Goal: Check status

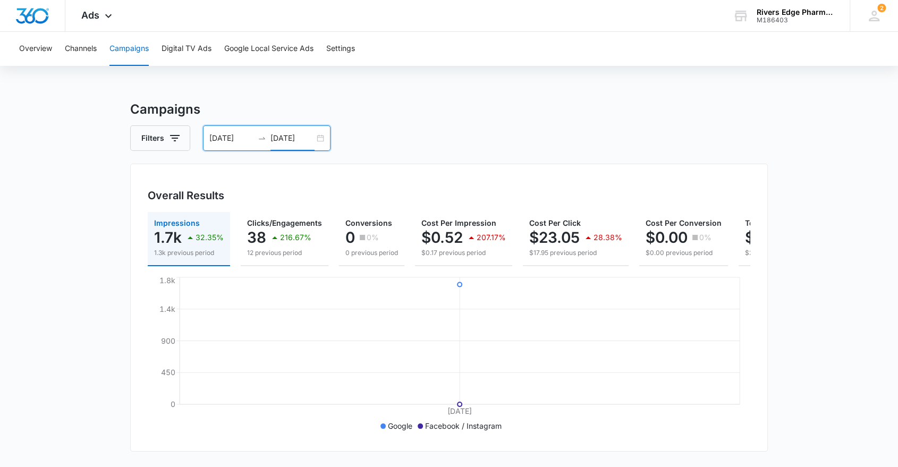
click at [287, 138] on input "09/08/2025" at bounding box center [292, 138] width 44 height 12
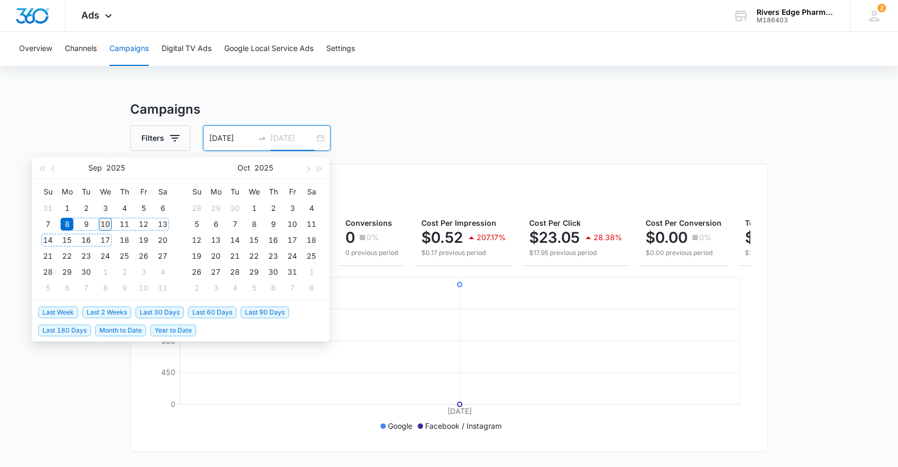
type input "09/10/2025"
click at [105, 224] on div "10" at bounding box center [105, 224] width 13 height 13
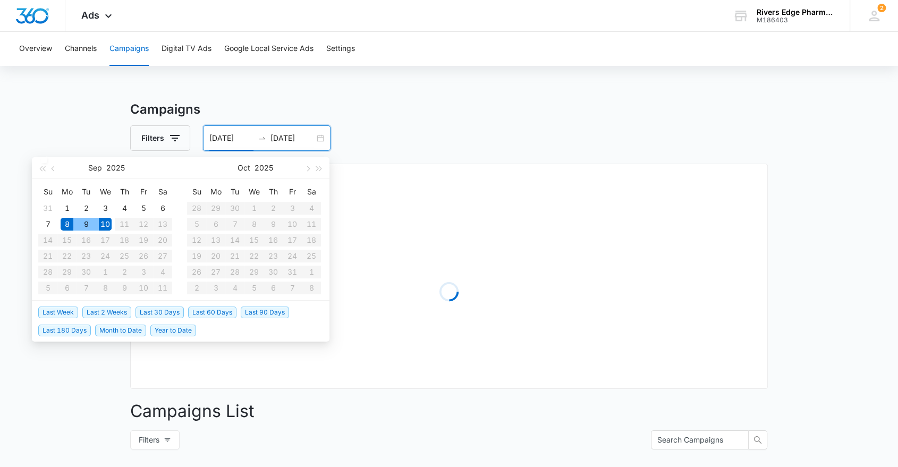
click at [105, 224] on div "10" at bounding box center [105, 224] width 13 height 13
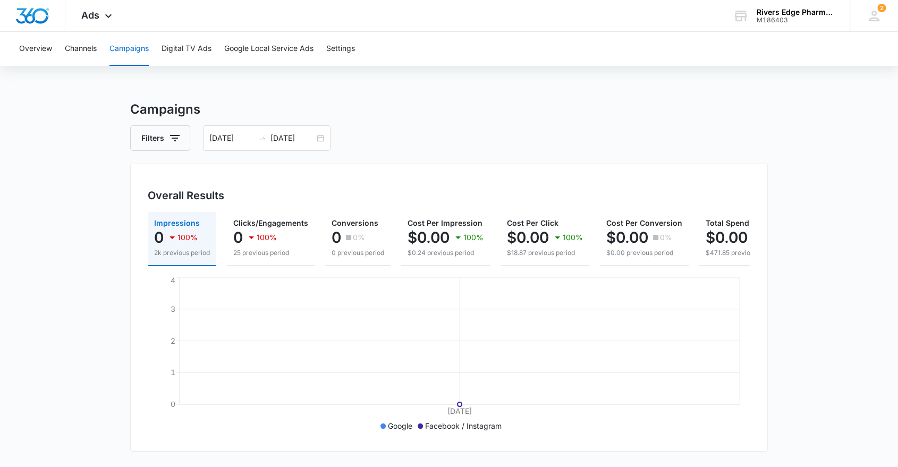
click at [427, 103] on h3 "Campaigns" at bounding box center [449, 109] width 638 height 19
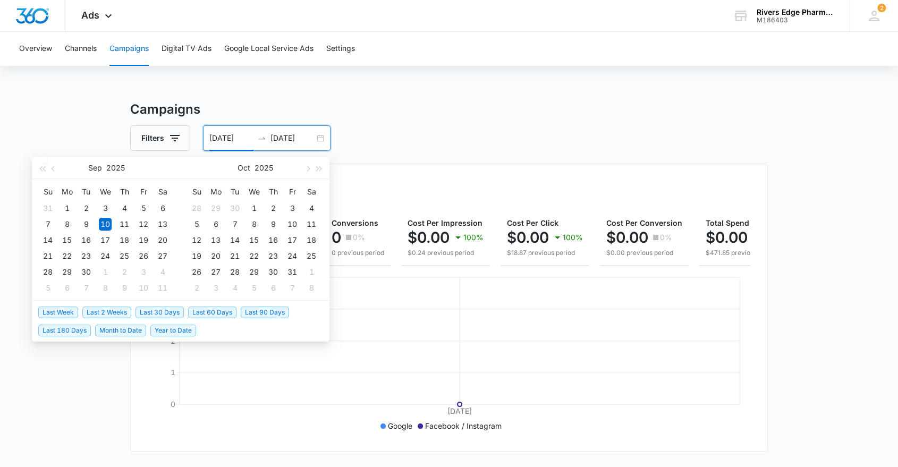
click at [231, 140] on input "09/10/2025" at bounding box center [231, 138] width 44 height 12
type input "09/01/2025"
click at [67, 208] on div "1" at bounding box center [67, 208] width 13 height 13
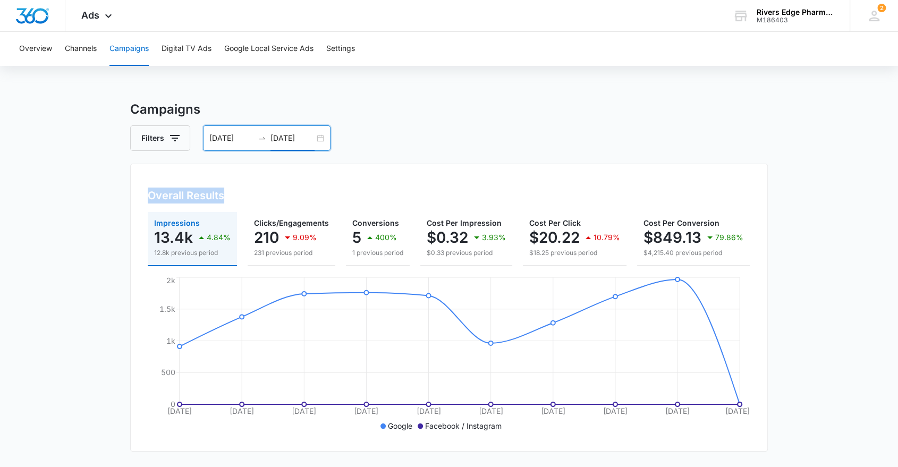
drag, startPoint x: 458, startPoint y: 161, endPoint x: 488, endPoint y: 117, distance: 52.8
